Goal: Find specific page/section: Find specific page/section

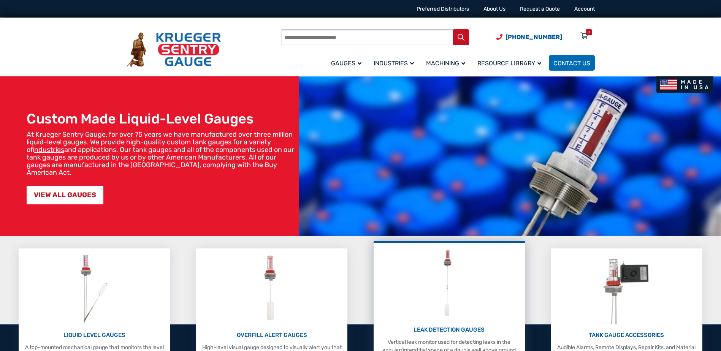
scroll to position [164, 0]
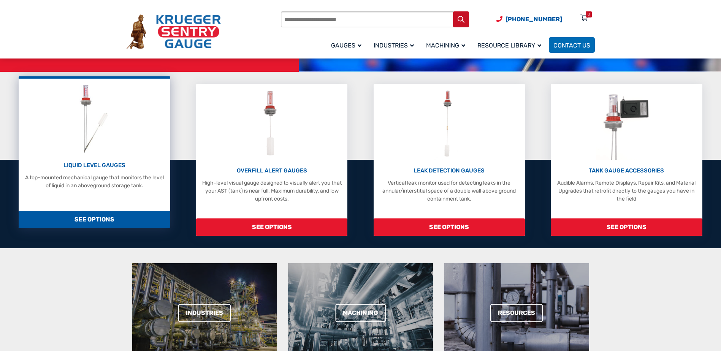
click at [109, 160] on div "LIQUID LEVEL GAUGES A top-mounted mechanical gauge that monitors the level of l…" at bounding box center [94, 135] width 144 height 107
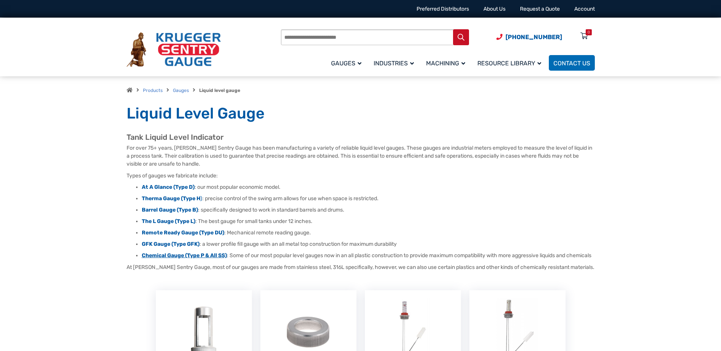
click at [209, 256] on strong "Chemical Gauge (Type P & All SS)" at bounding box center [184, 255] width 85 height 6
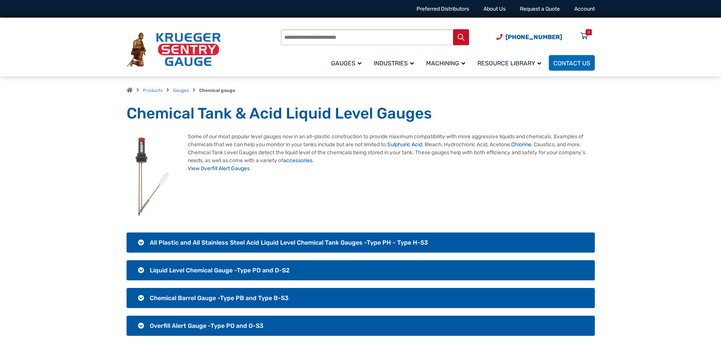
scroll to position [164, 0]
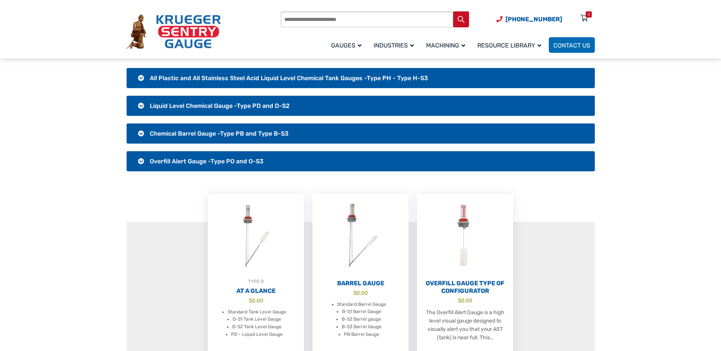
click at [195, 81] on span "All Plastic and All Stainless Steel Acid Liquid Level Chemical Tank Gauges -Typ…" at bounding box center [289, 77] width 278 height 7
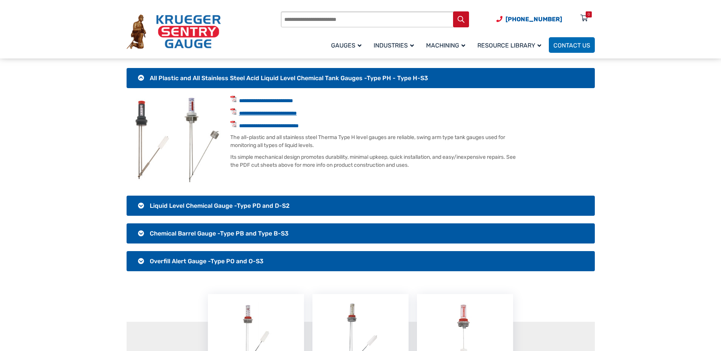
click at [269, 113] on link "**********" at bounding box center [268, 113] width 58 height 5
